Goal: Use online tool/utility: Use online tool/utility

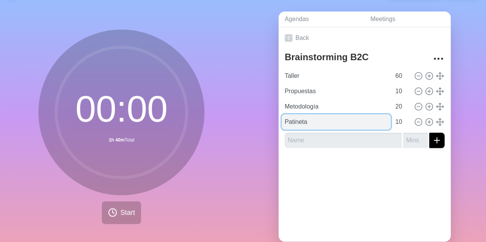
click at [345, 126] on input "Patineta" at bounding box center [335, 121] width 109 height 15
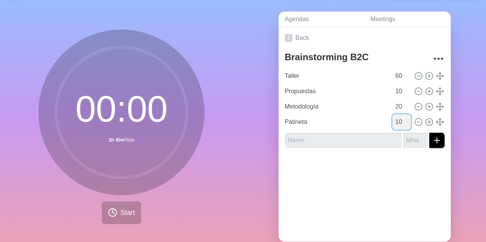
click at [392, 125] on input "10" at bounding box center [401, 121] width 18 height 15
type input "15"
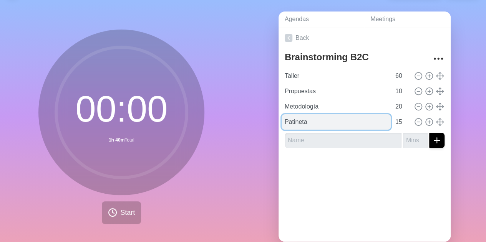
click at [351, 121] on input "Patineta" at bounding box center [335, 121] width 109 height 15
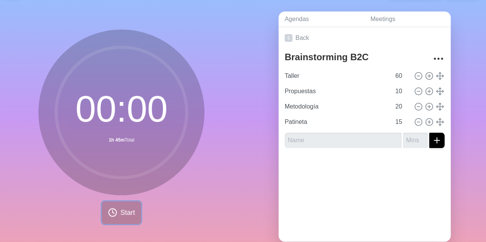
click at [120, 213] on span "Start" at bounding box center [127, 213] width 15 height 10
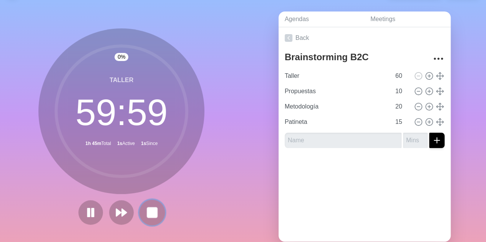
click at [155, 212] on icon at bounding box center [151, 212] width 13 height 13
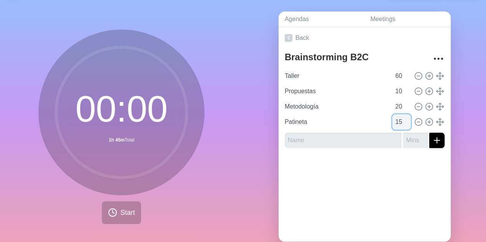
click at [394, 122] on input "15" at bounding box center [401, 121] width 18 height 15
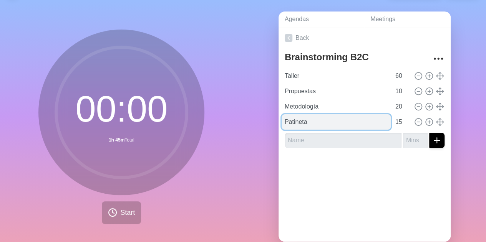
click at [357, 122] on input "Patineta" at bounding box center [335, 121] width 109 height 15
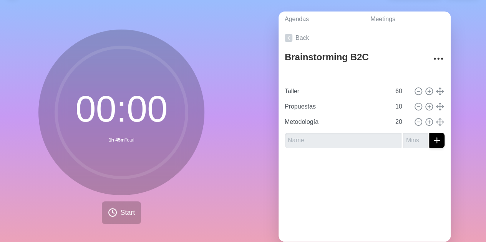
type input "Patineta"
type input "15"
type input "Taller"
type input "60"
type input "Propuestas"
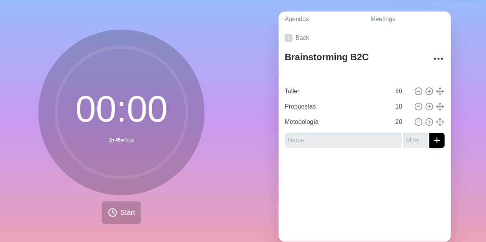
type input "10"
type input "Metodología"
type input "20"
click at [123, 205] on button "Start" at bounding box center [121, 213] width 39 height 23
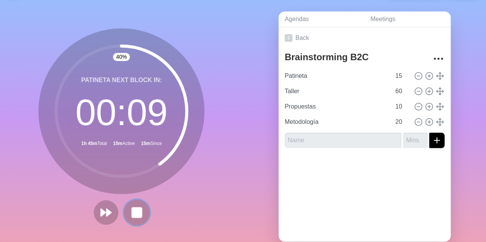
click at [132, 213] on rect at bounding box center [137, 213] width 10 height 10
